Goal: Information Seeking & Learning: Learn about a topic

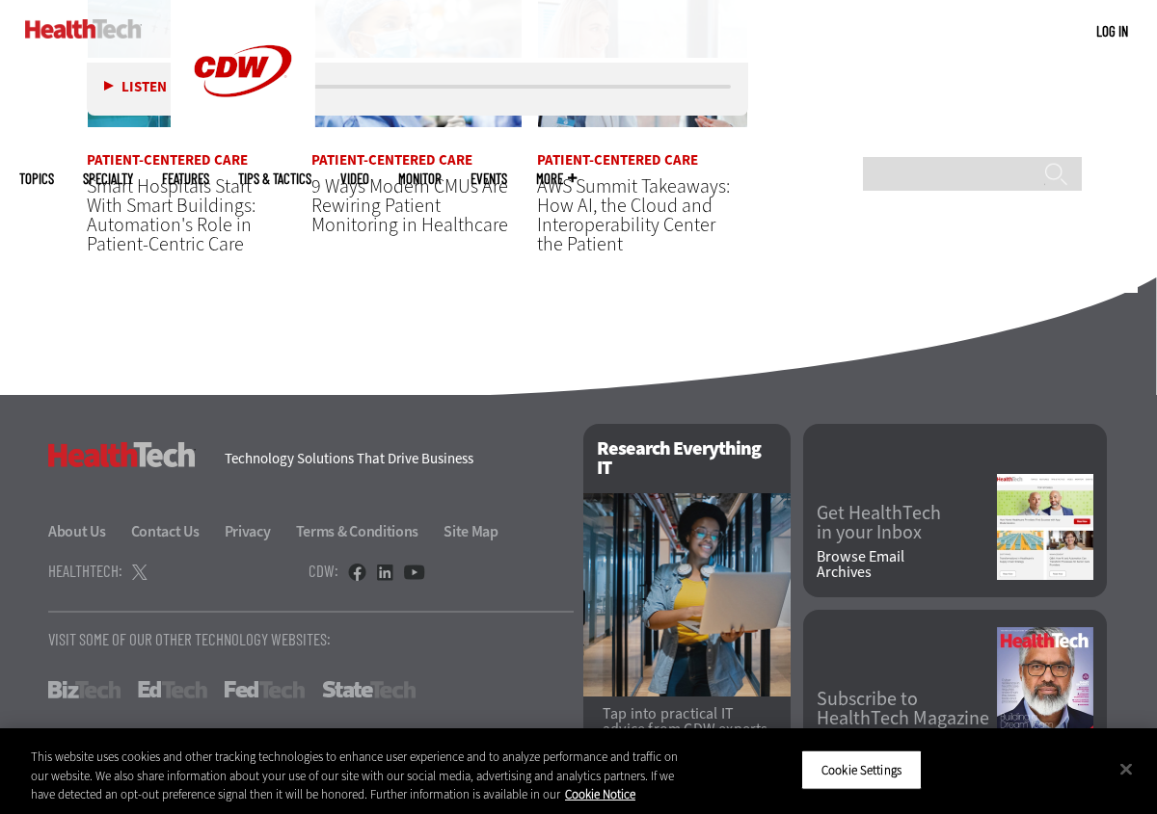
scroll to position [3974, 0]
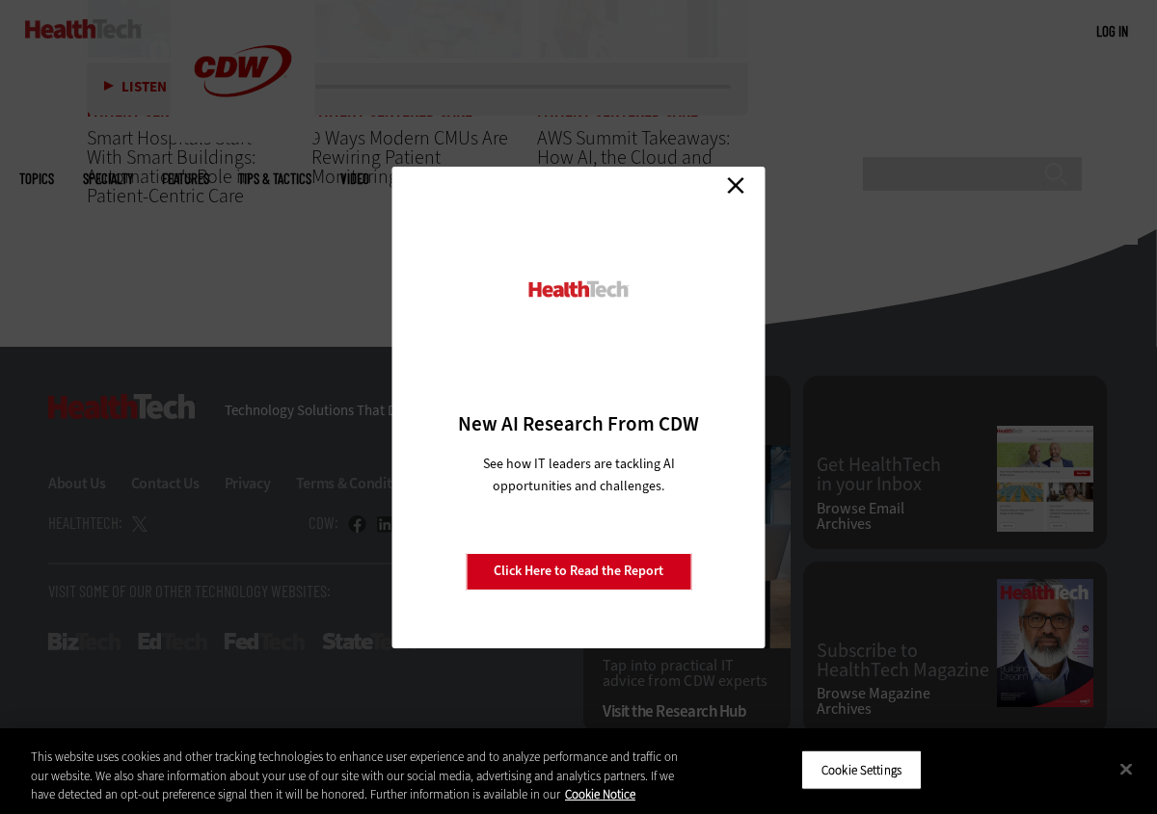
click at [737, 182] on link "Close" at bounding box center [735, 186] width 29 height 29
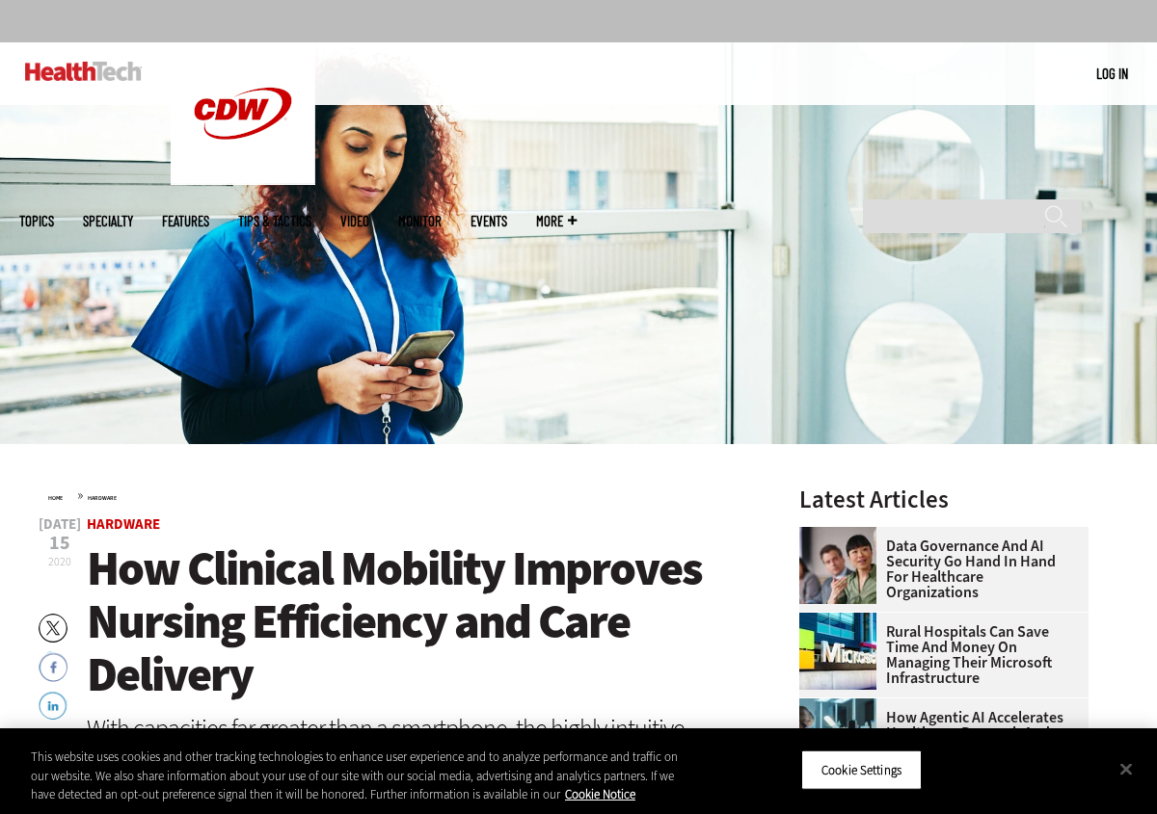
scroll to position [0, 0]
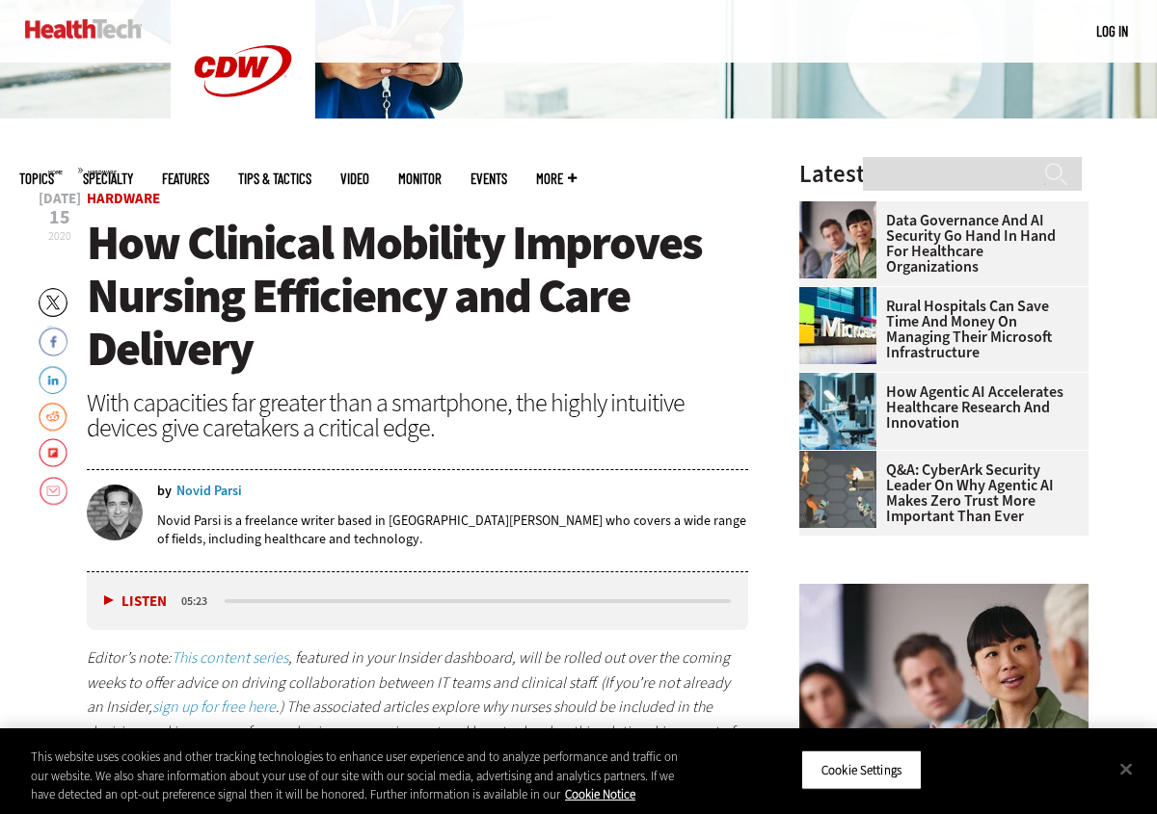
scroll to position [458, 0]
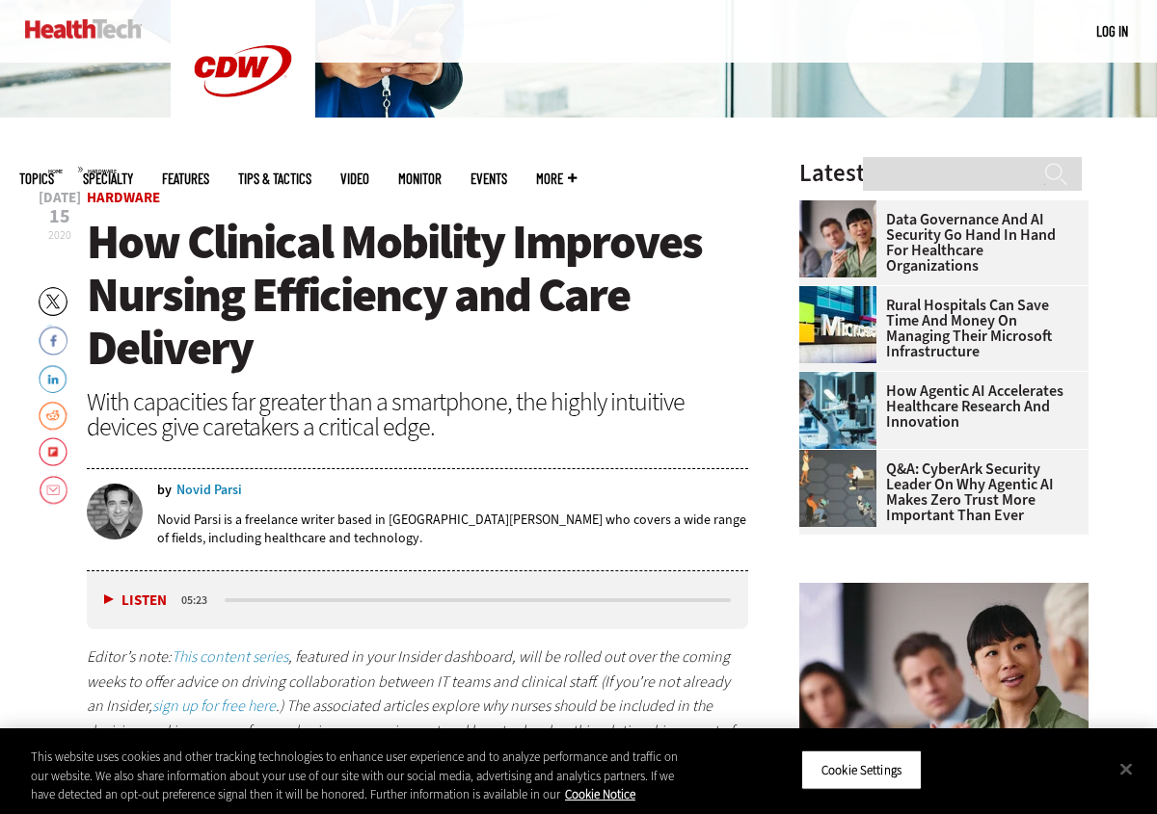
click at [208, 520] on p "Novid Parsi is a freelance writer based in [GEOGRAPHIC_DATA][PERSON_NAME] who c…" at bounding box center [452, 529] width 591 height 37
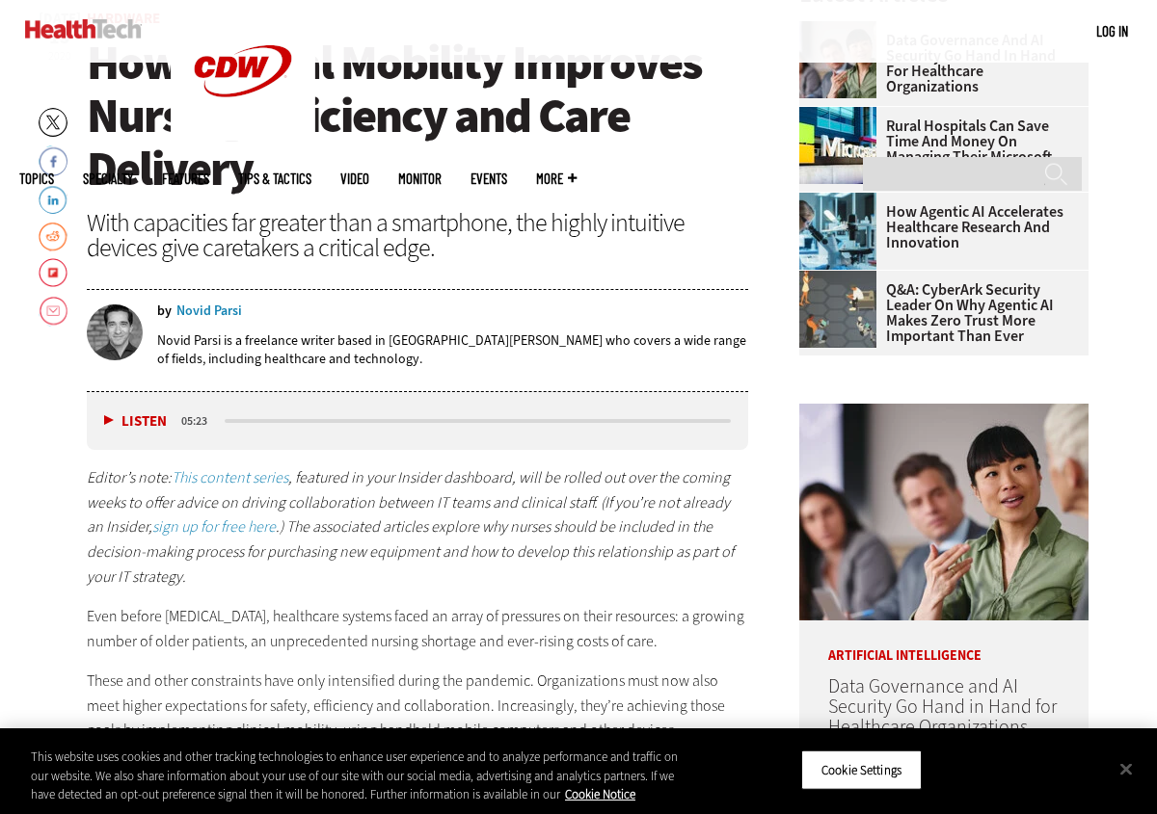
scroll to position [652, 0]
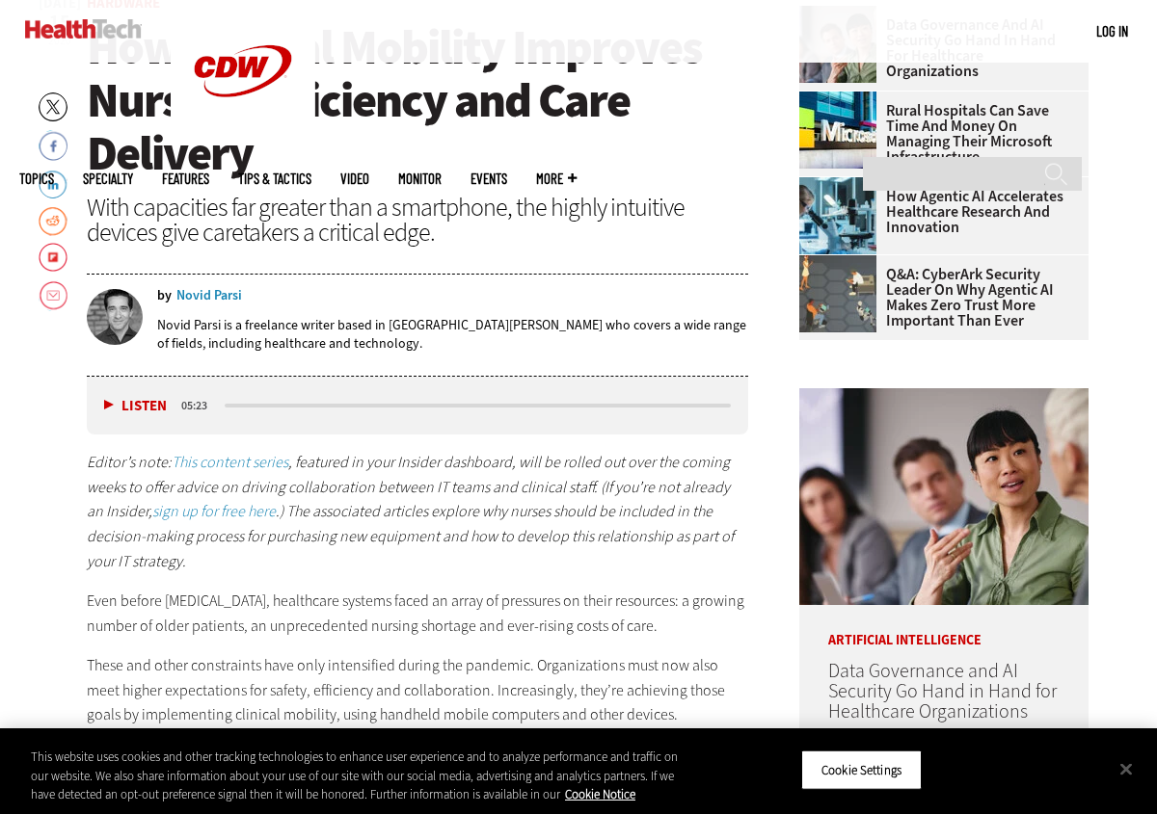
click at [108, 399] on button "Listen" at bounding box center [135, 406] width 63 height 14
click at [109, 399] on button "Pause" at bounding box center [134, 406] width 60 height 14
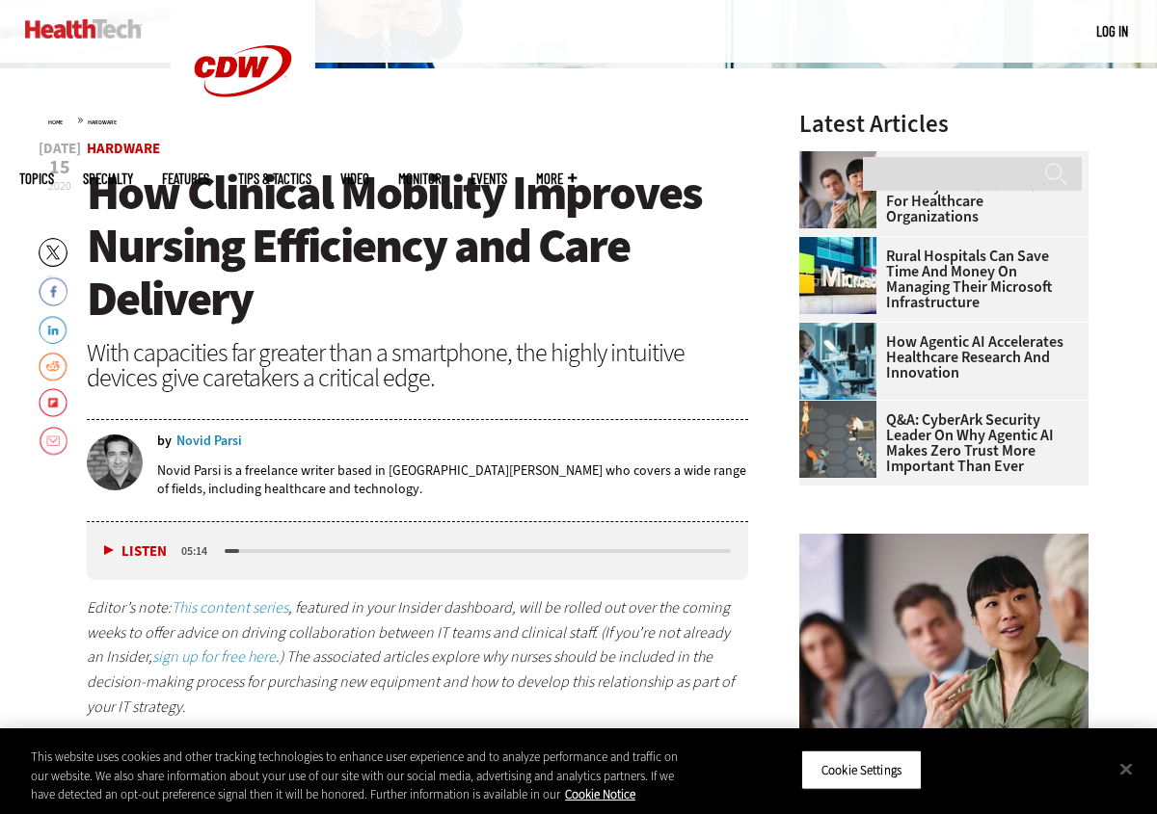
scroll to position [515, 0]
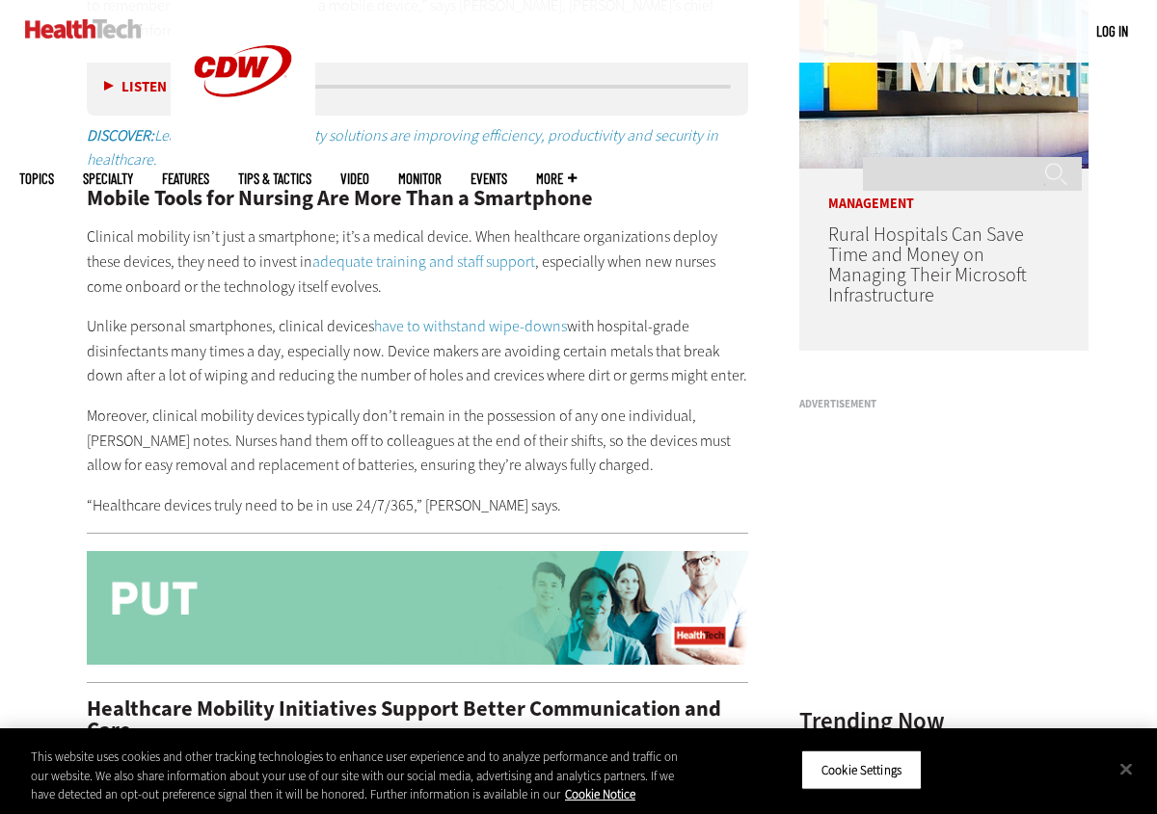
scroll to position [1519, 0]
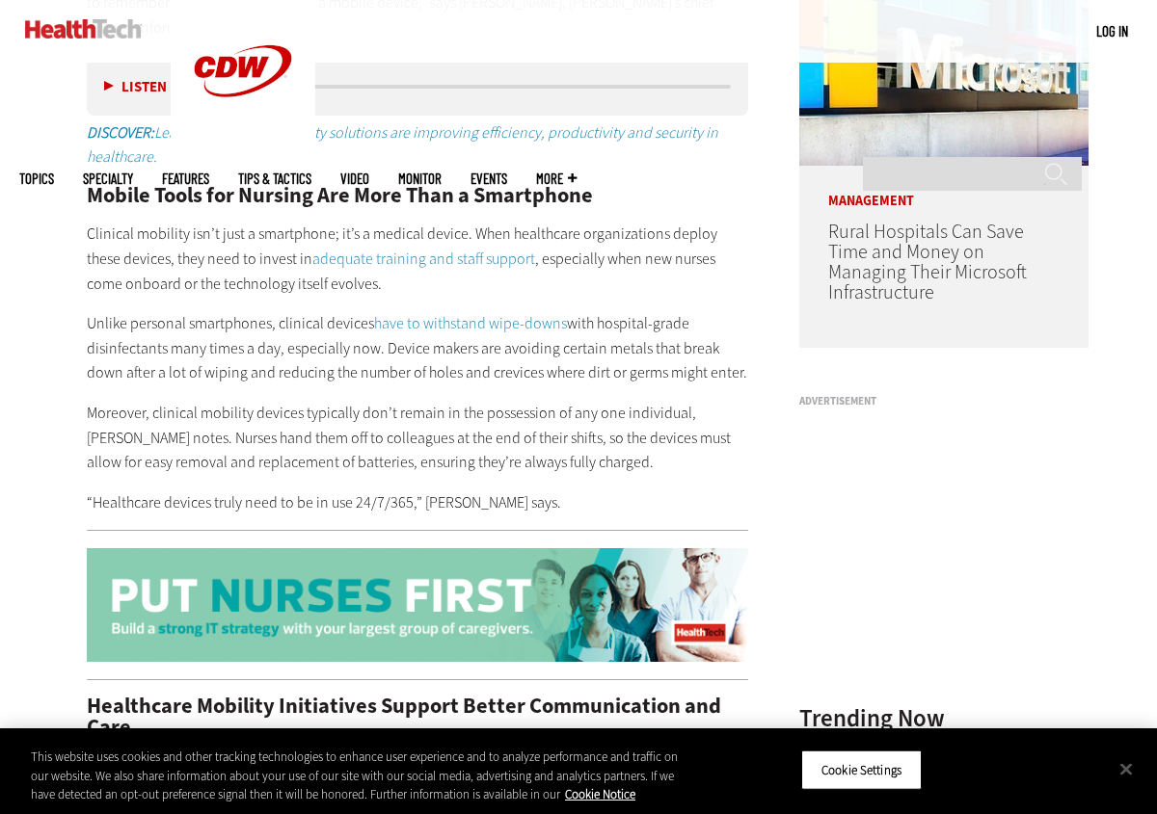
click at [274, 401] on p "Moreover, clinical mobility devices typically don’t remain in the possession of…" at bounding box center [417, 438] width 661 height 74
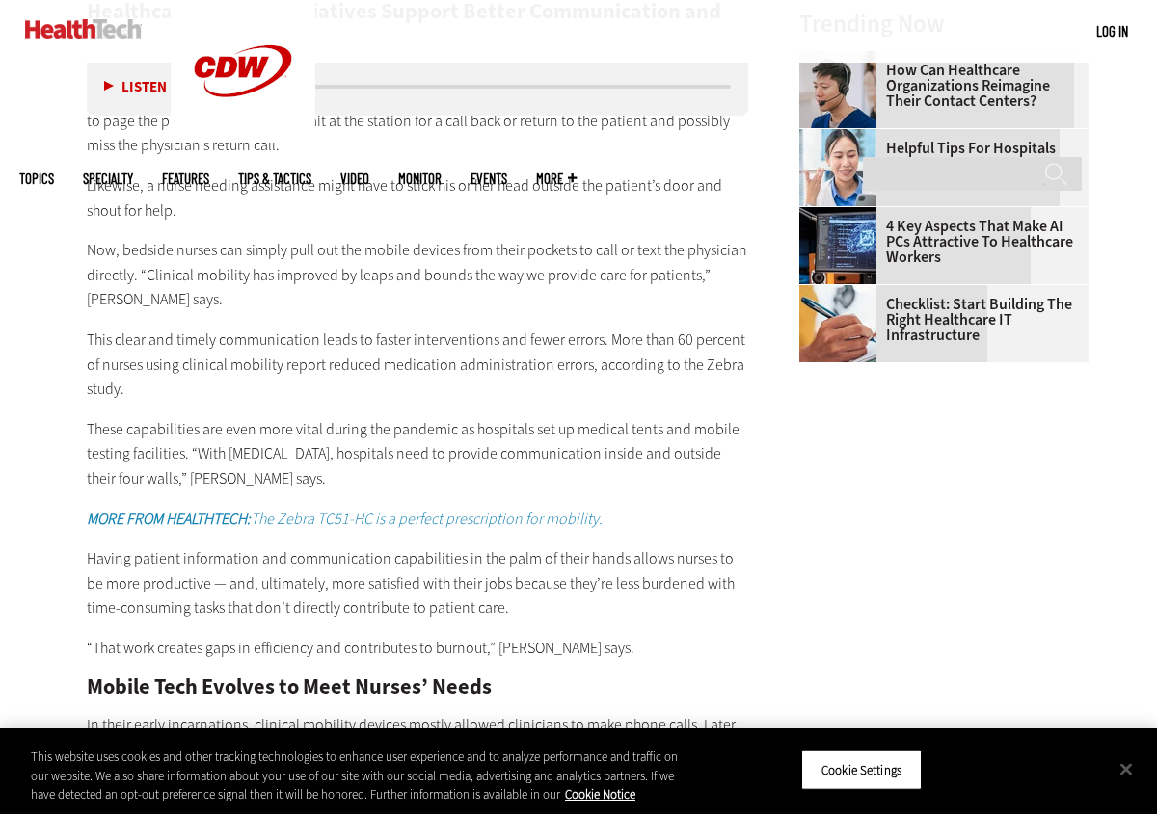
scroll to position [2221, 0]
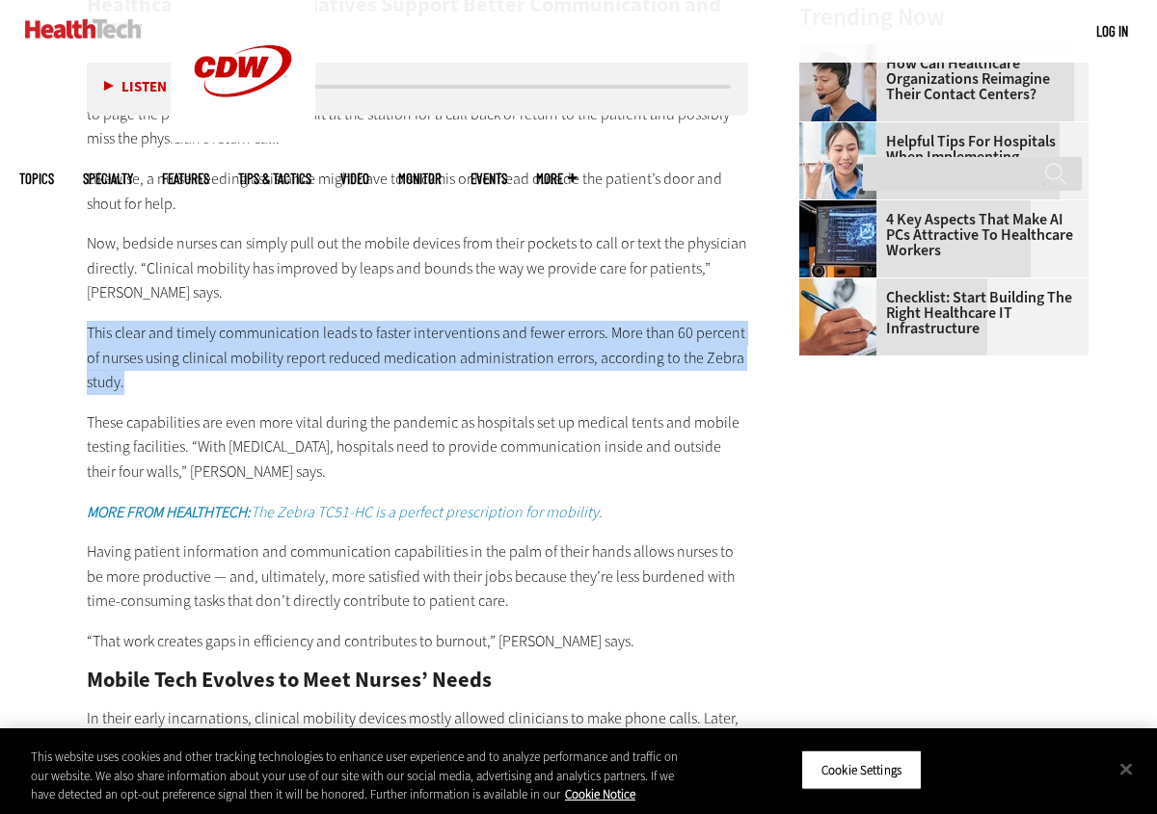
drag, startPoint x: 88, startPoint y: 326, endPoint x: 201, endPoint y: 364, distance: 120.1
click at [200, 368] on p "This clear and timely communication leads to faster interventions and fewer err…" at bounding box center [417, 358] width 661 height 74
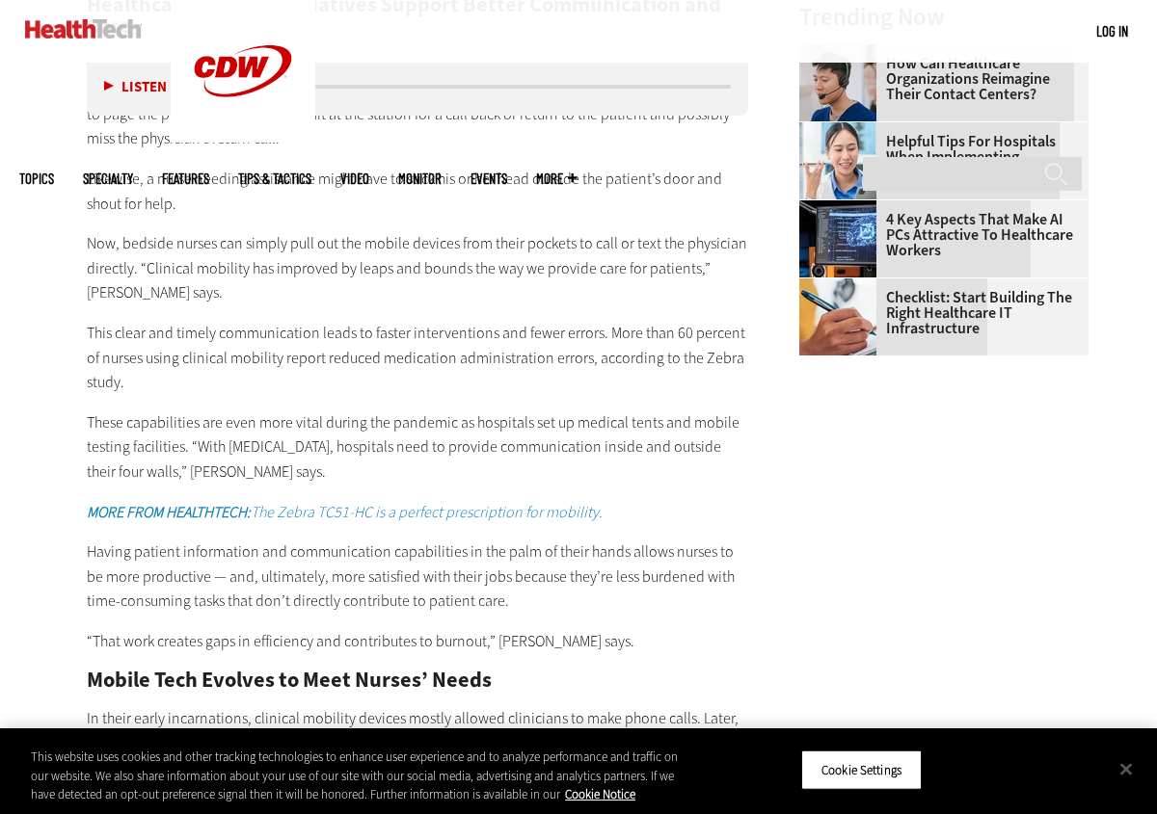
click at [201, 381] on p "This clear and timely communication leads to faster interventions and fewer err…" at bounding box center [417, 358] width 661 height 74
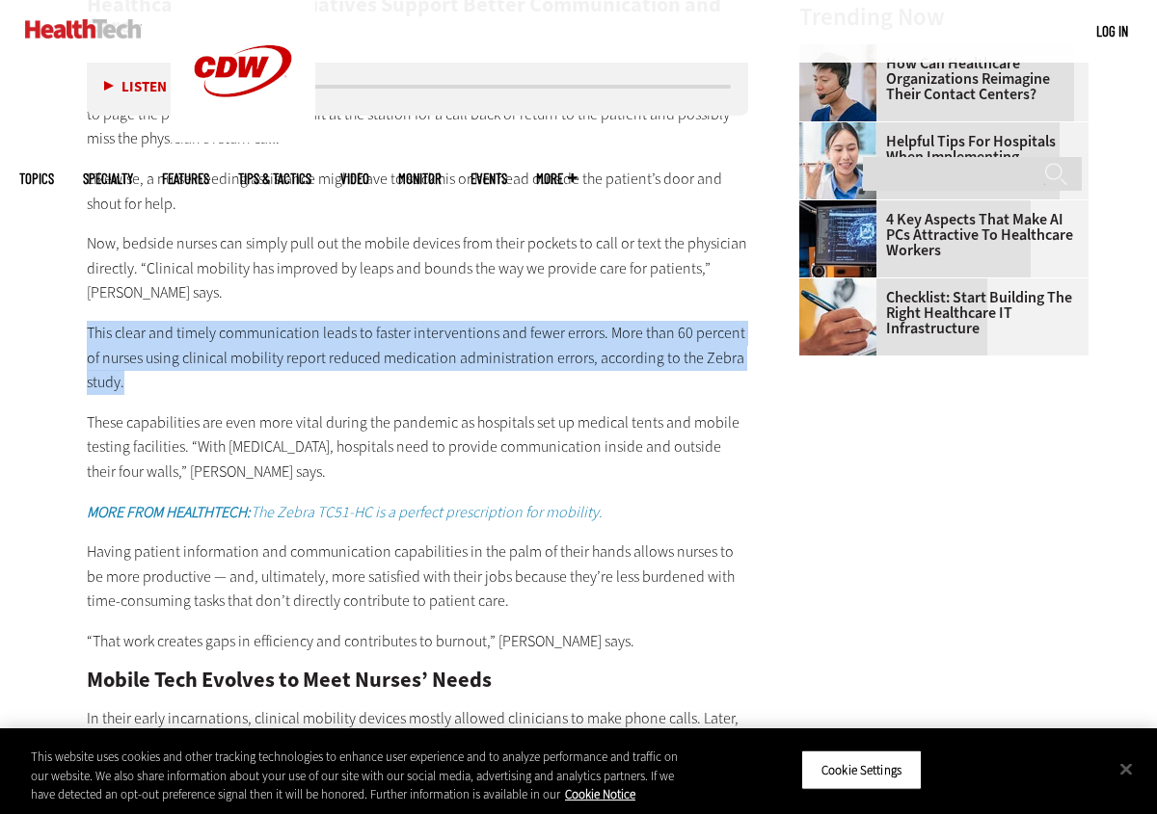
drag, startPoint x: 87, startPoint y: 324, endPoint x: 123, endPoint y: 375, distance: 62.9
click at [123, 375] on p "This clear and timely communication leads to faster interventions and fewer err…" at bounding box center [417, 358] width 661 height 74
copy p "This clear and timely communication leads to faster interventions and fewer err…"
